Goal: Transaction & Acquisition: Purchase product/service

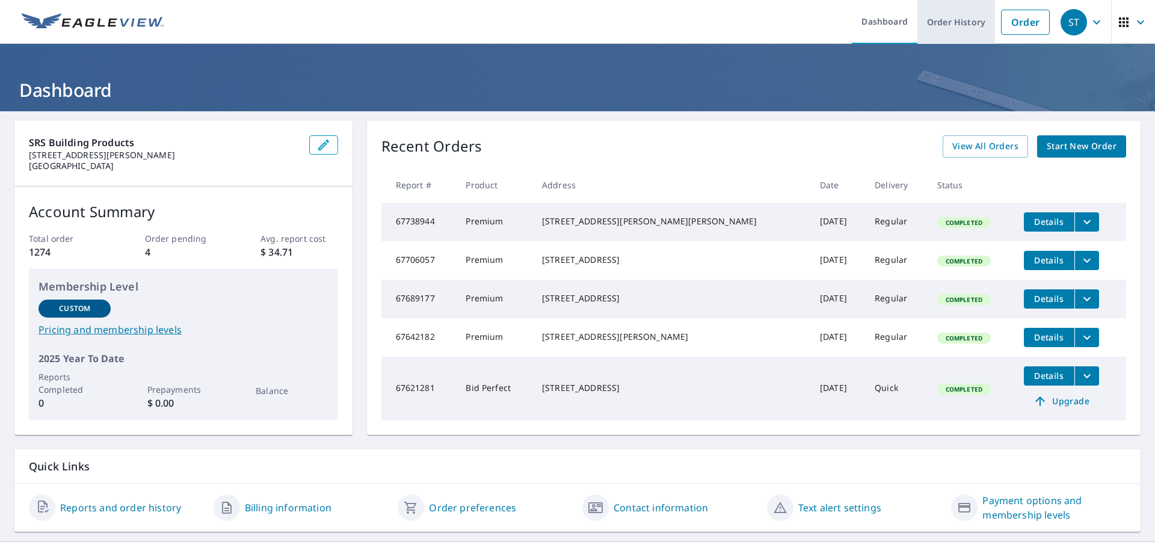
click at [946, 18] on link "Order History" at bounding box center [956, 22] width 78 height 44
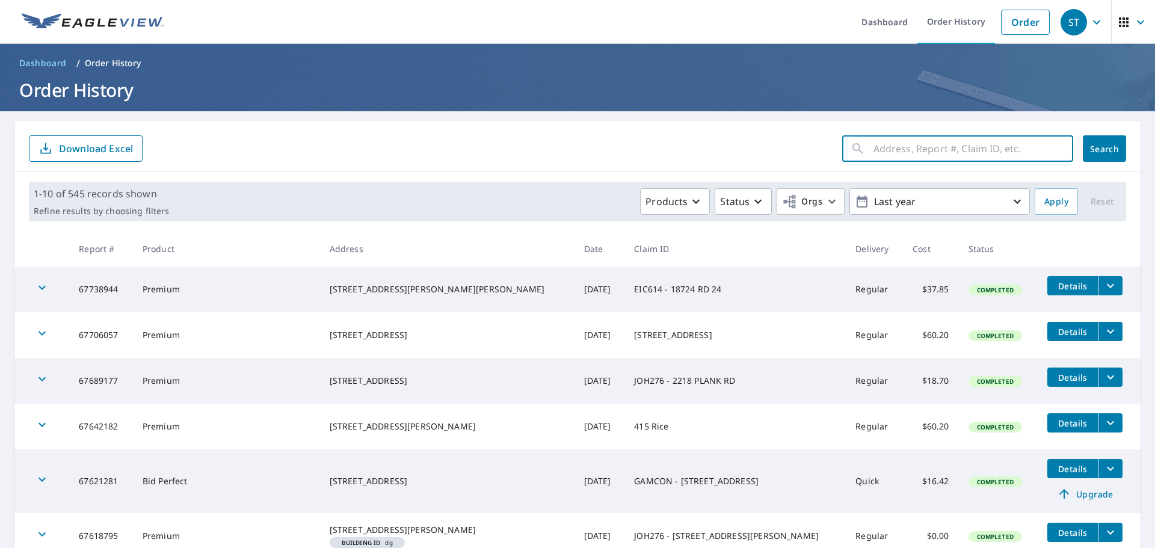
click at [881, 143] on input "text" at bounding box center [973, 149] width 200 height 34
type input "546 CAMB"
click button "Search" at bounding box center [1103, 148] width 43 height 26
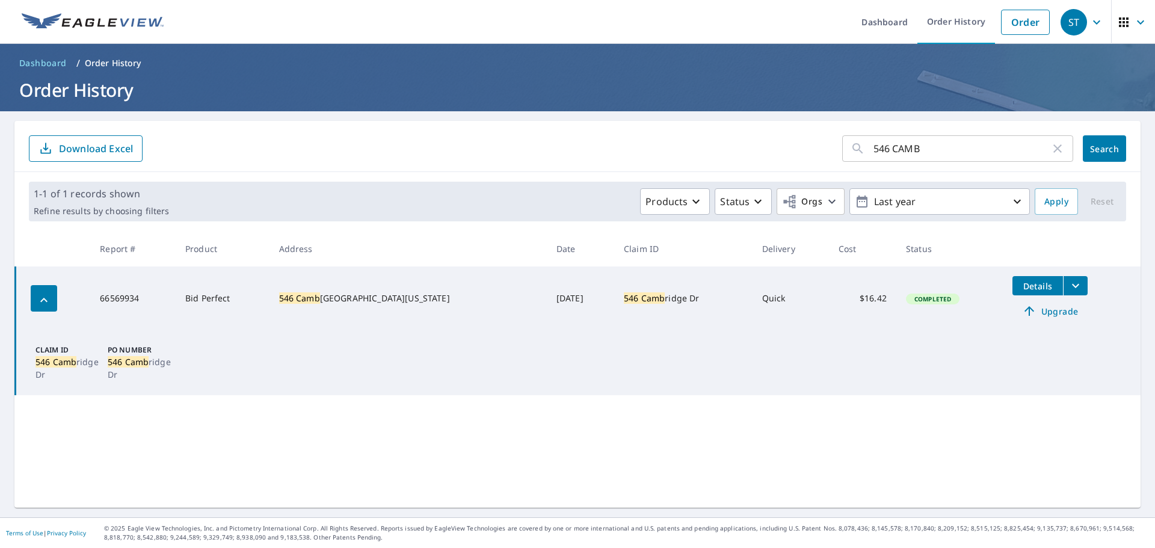
click at [1022, 313] on span "Upgrade" at bounding box center [1049, 311] width 61 height 14
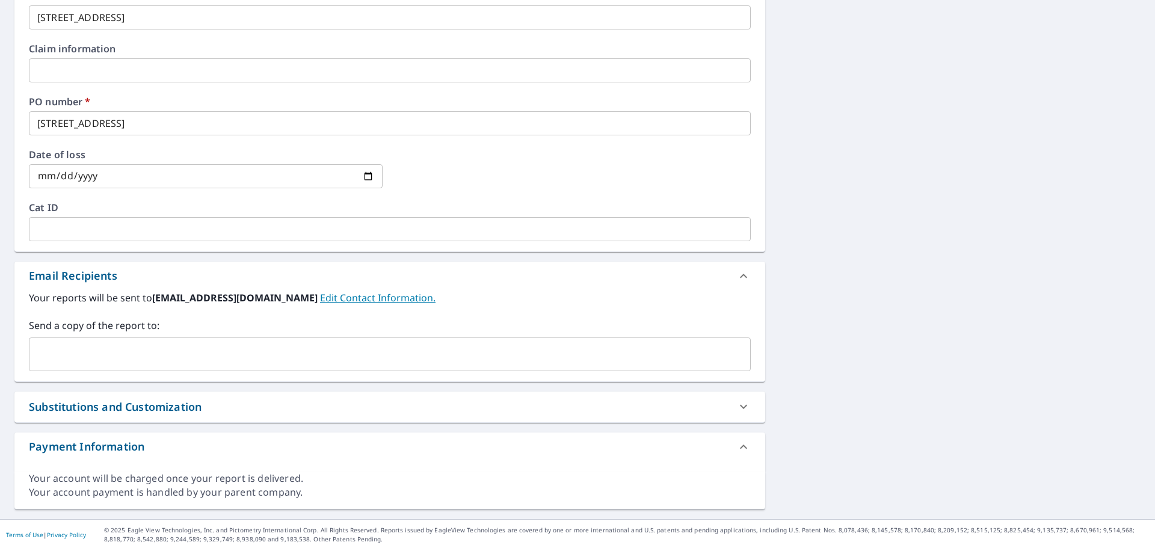
scroll to position [575, 0]
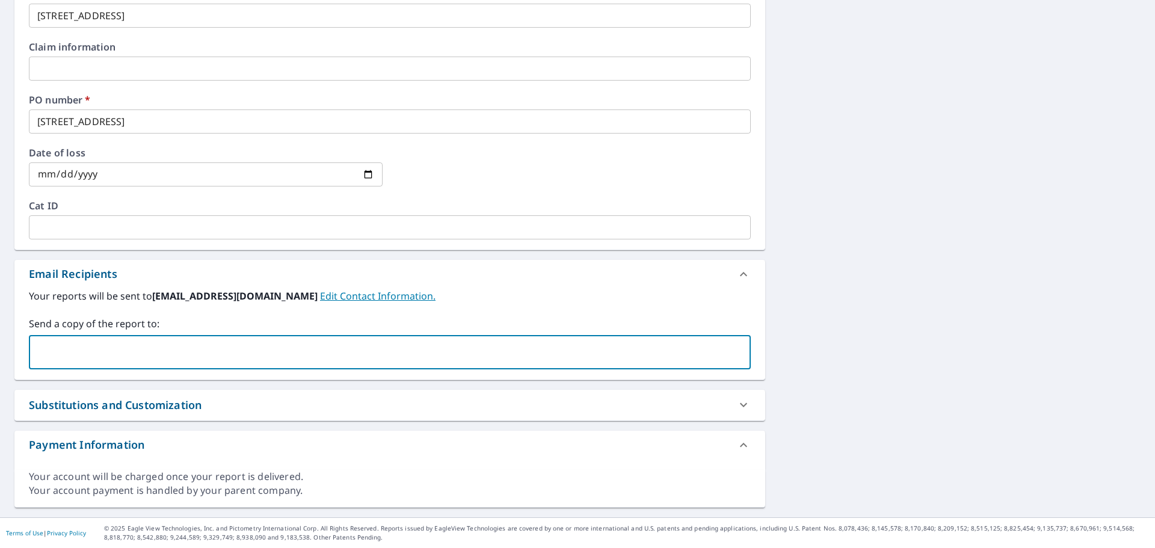
click at [198, 349] on input "text" at bounding box center [380, 352] width 693 height 23
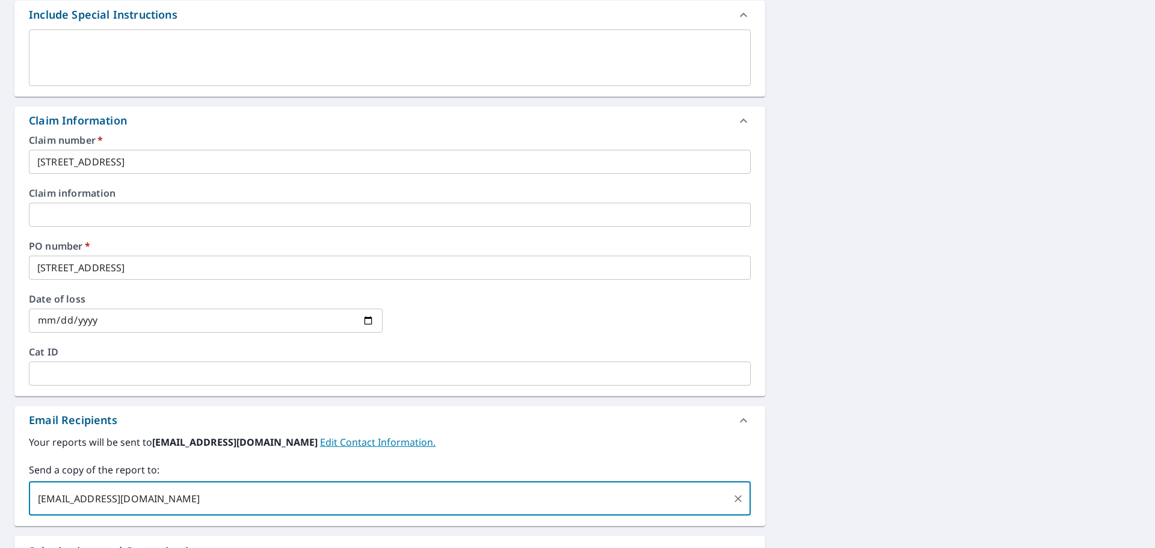
scroll to position [155, 0]
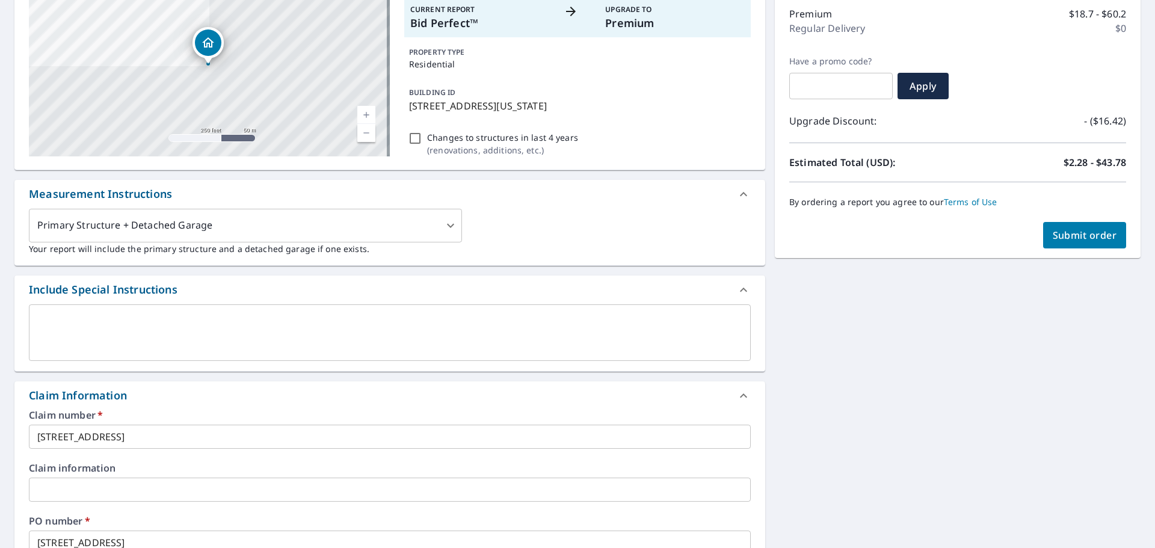
type input "[EMAIL_ADDRESS][DOMAIN_NAME]"
click at [1078, 234] on span "Submit order" at bounding box center [1084, 235] width 64 height 13
checkbox input "true"
